Goal: Find specific page/section: Find specific page/section

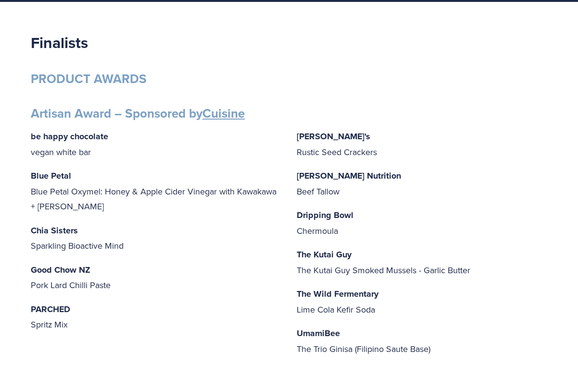
scroll to position [126, 0]
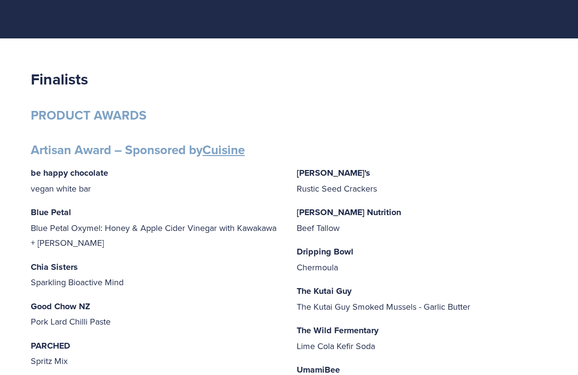
scroll to position [69, 0]
